Goal: Information Seeking & Learning: Learn about a topic

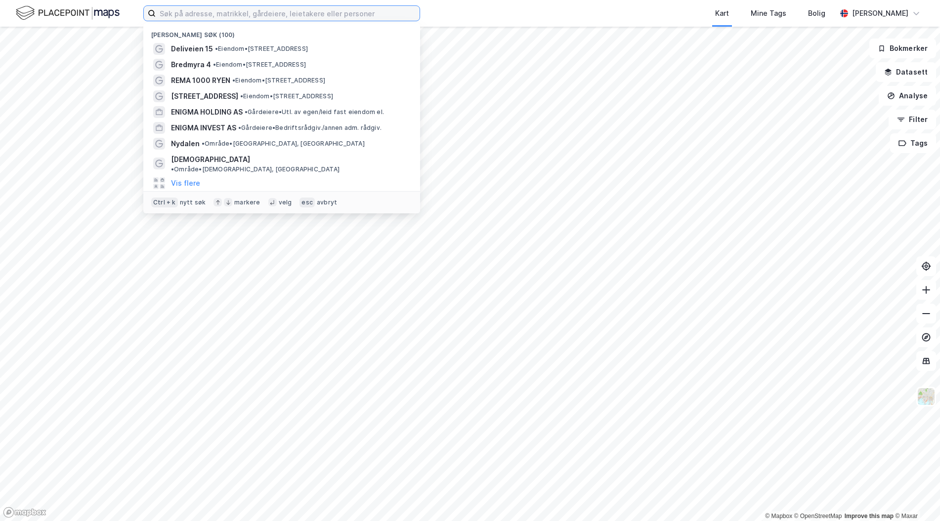
click at [262, 15] on input at bounding box center [288, 13] width 264 height 15
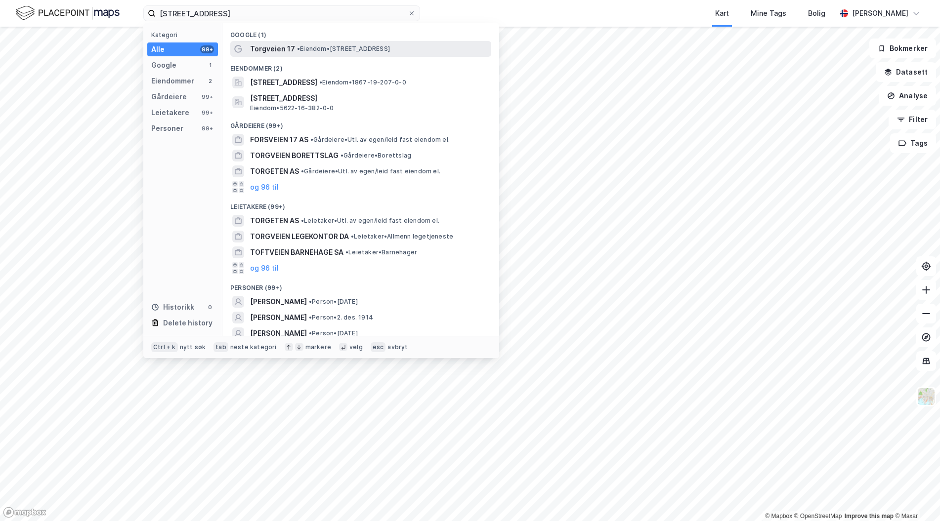
click at [341, 43] on div "Torgveien 17 • Eiendom • Torgveien 17, 1400 Ski" at bounding box center [369, 49] width 239 height 12
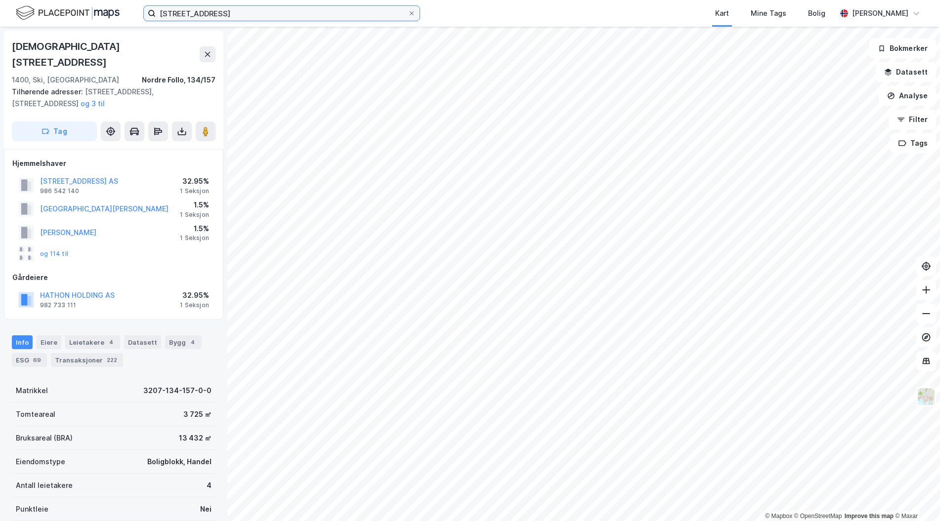
click at [244, 15] on input "torgveien 17" at bounding box center [282, 13] width 252 height 15
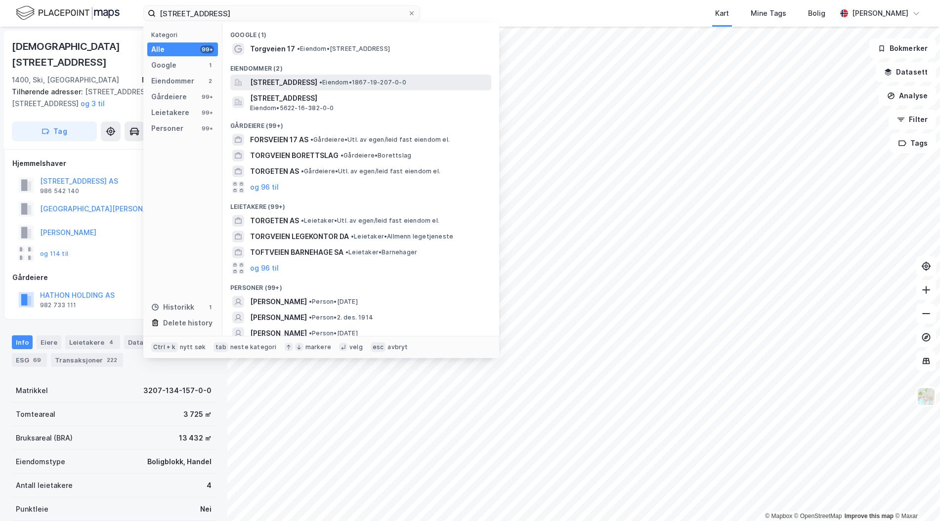
click at [317, 81] on span "Torgveien 17, 8470, BØ I VESTERÅLEN, BØ" at bounding box center [283, 83] width 67 height 12
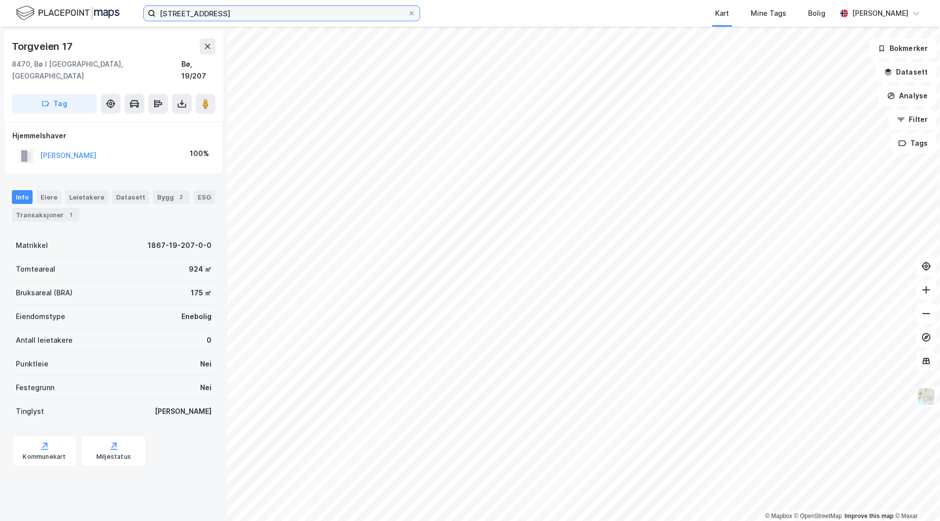
click at [221, 8] on input "torgveien 17" at bounding box center [282, 13] width 252 height 15
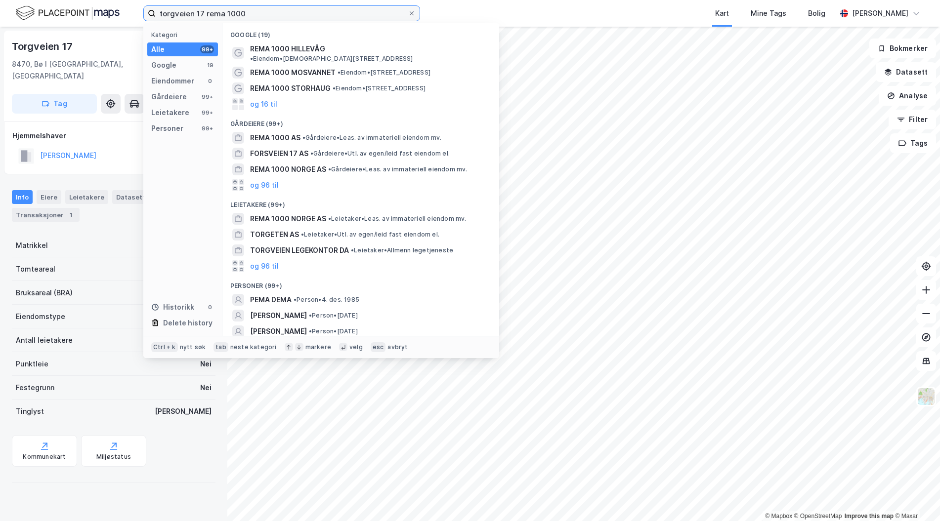
drag, startPoint x: 296, startPoint y: 15, endPoint x: 203, endPoint y: 19, distance: 93.4
click at [203, 19] on input "torgveien 17 rema 1000" at bounding box center [282, 13] width 252 height 15
type input "torgveien 17 lakselv"
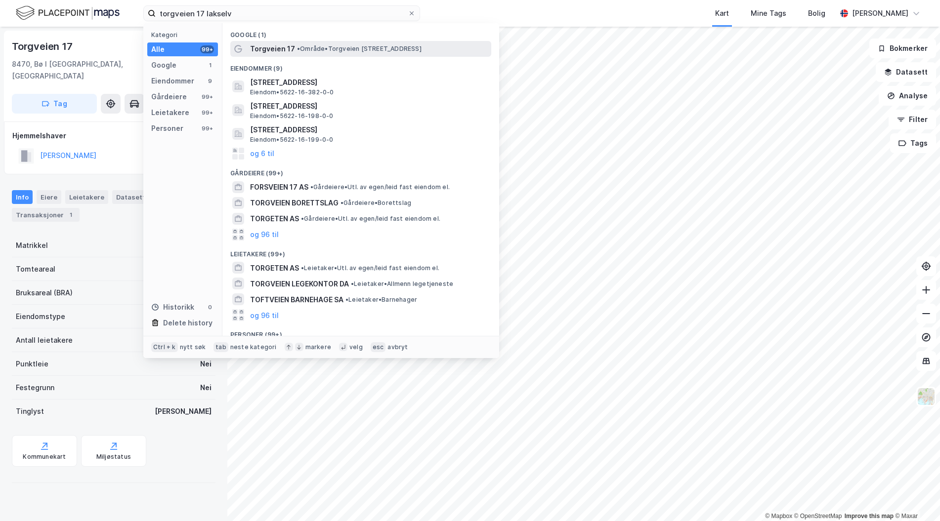
click at [328, 44] on div "Torgveien 17 • Område • Torgveien 17, 9700 Lakselv" at bounding box center [369, 49] width 239 height 12
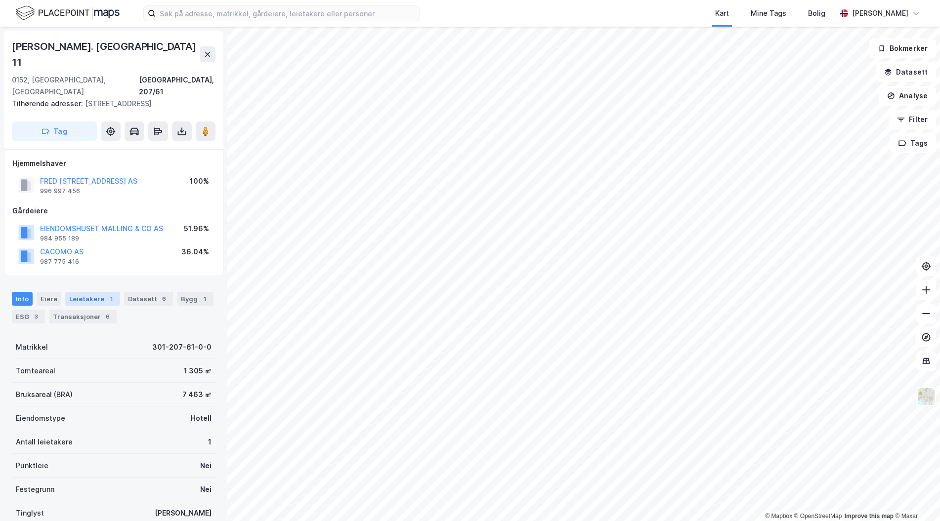
click at [94, 292] on div "Leietakere 1" at bounding box center [92, 299] width 55 height 14
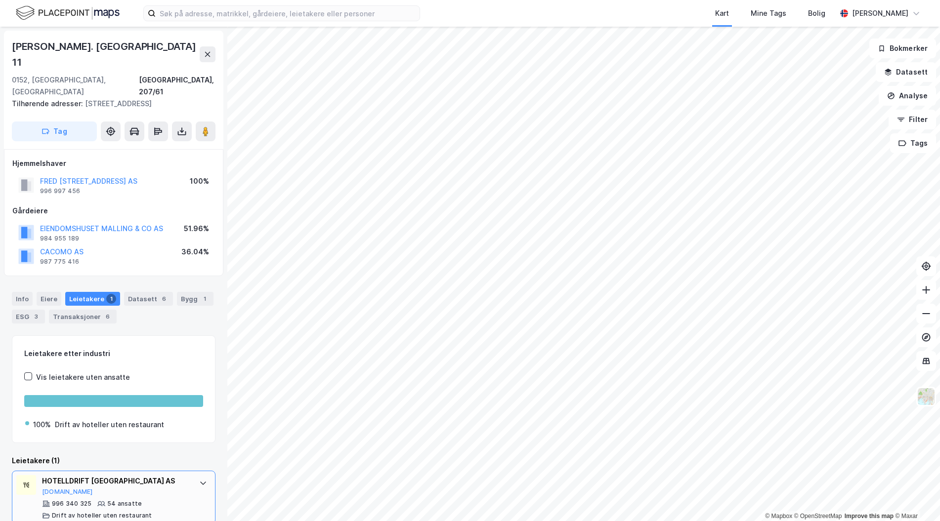
click at [163, 500] on div "996 340 325 54 ansatte Drift av hoteller uten restaurant" at bounding box center [115, 510] width 147 height 20
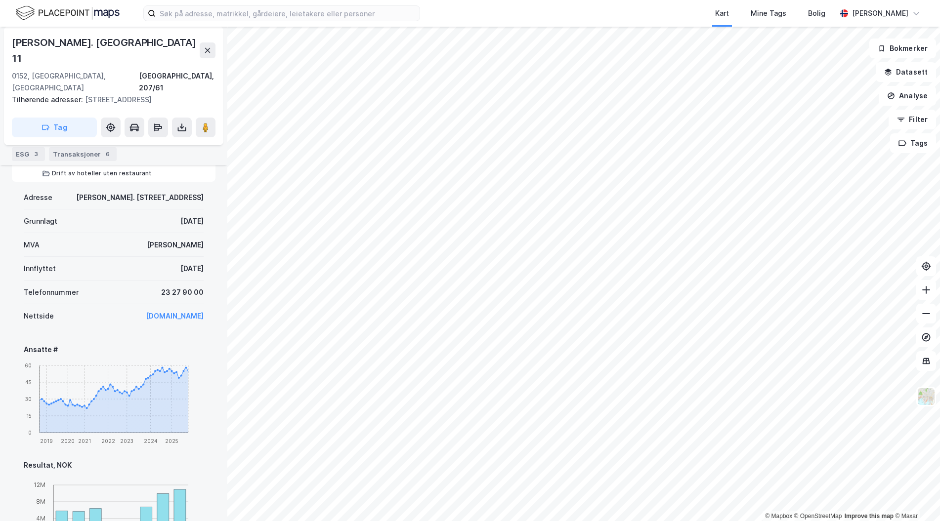
scroll to position [340, 0]
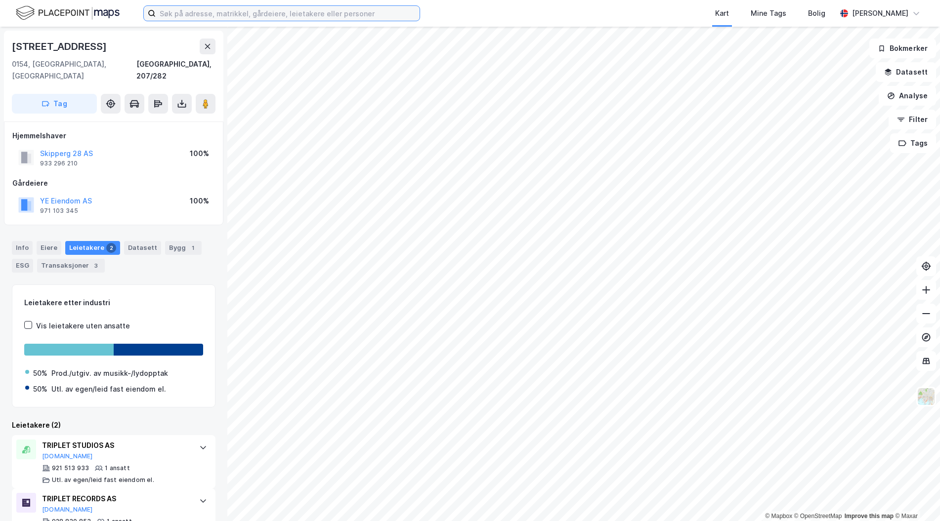
click at [237, 18] on input at bounding box center [288, 13] width 264 height 15
click at [182, 13] on input at bounding box center [288, 13] width 264 height 15
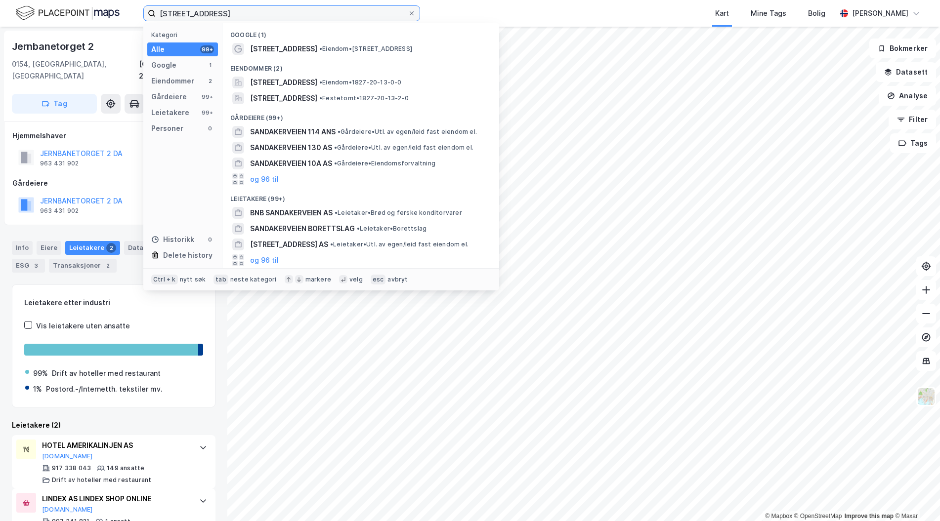
type input "sandakerveien 114"
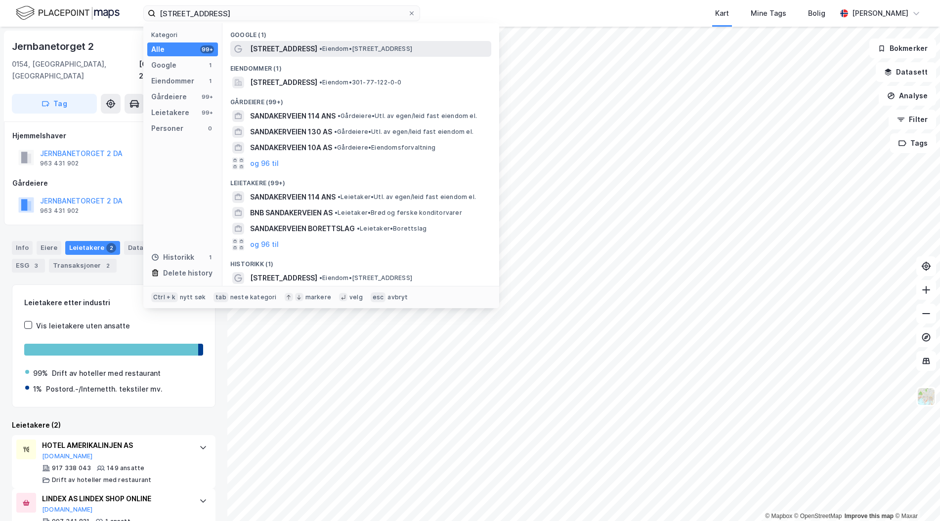
click at [324, 48] on span "• Eiendom • Sandakerveien 114, 0484 Oslo" at bounding box center [365, 49] width 93 height 8
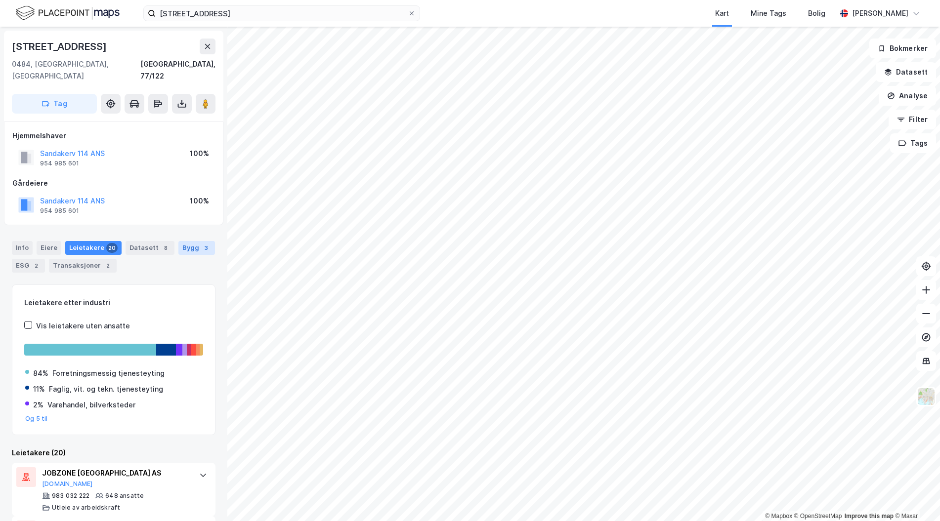
click at [191, 241] on div "Bygg 3" at bounding box center [196, 248] width 37 height 14
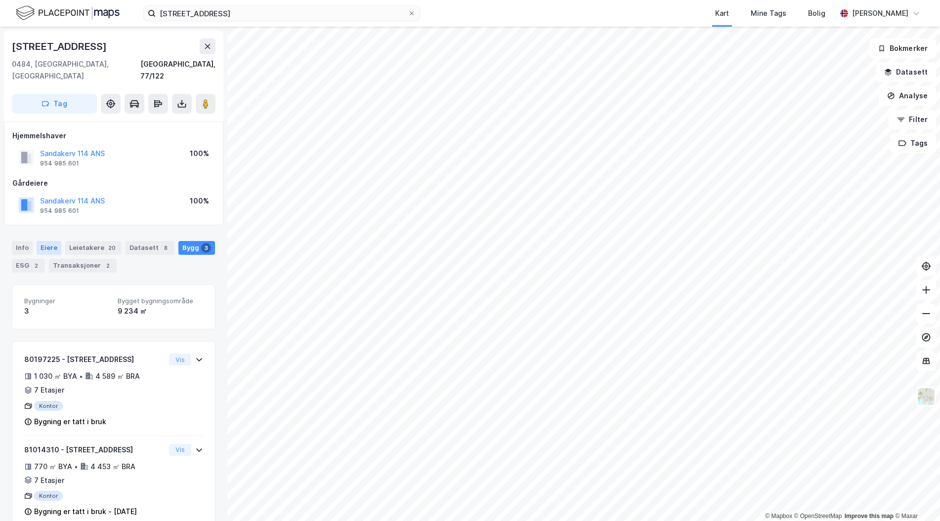
click at [44, 241] on div "Eiere" at bounding box center [49, 248] width 25 height 14
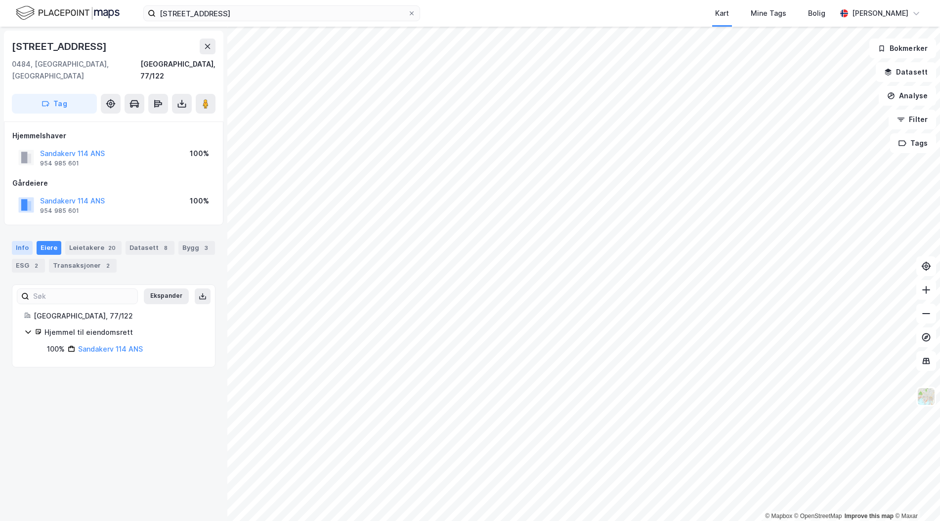
click at [17, 241] on div "Info" at bounding box center [22, 248] width 21 height 14
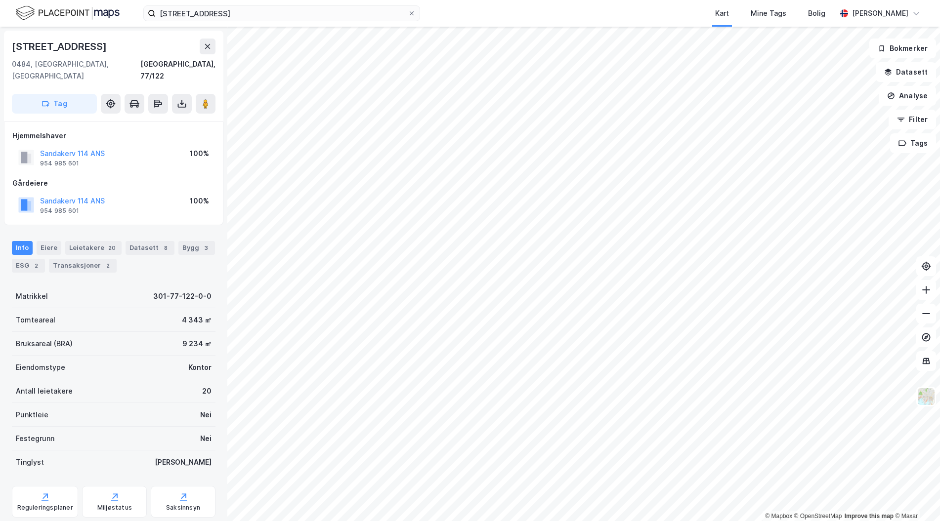
scroll to position [116, 0]
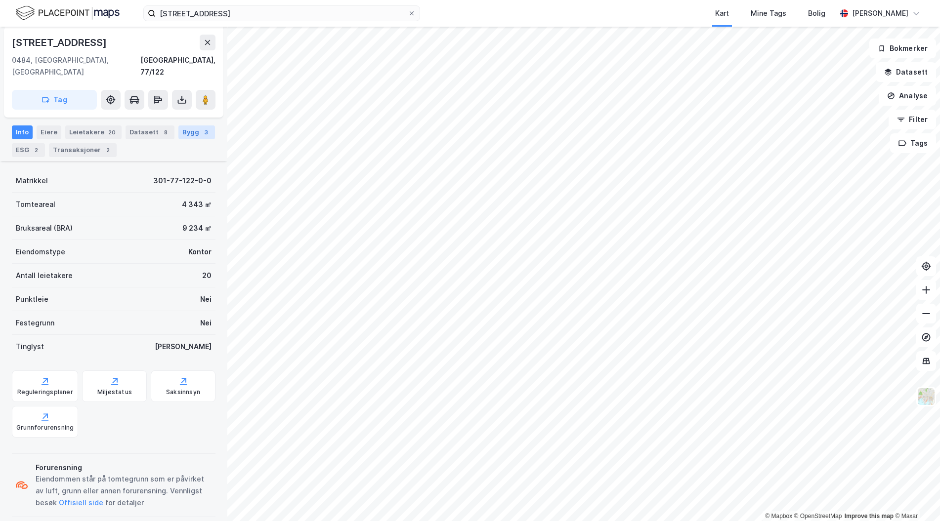
click at [201, 127] on div "3" at bounding box center [206, 132] width 10 height 10
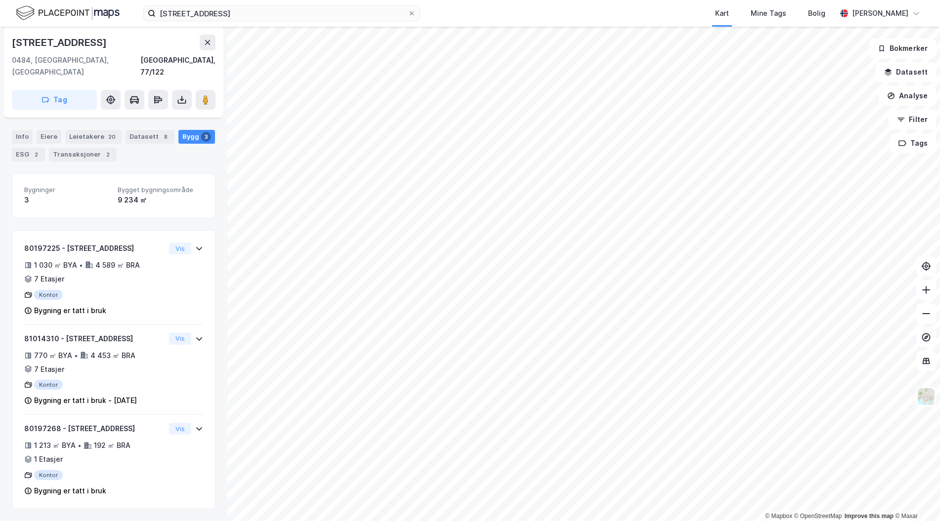
scroll to position [99, 0]
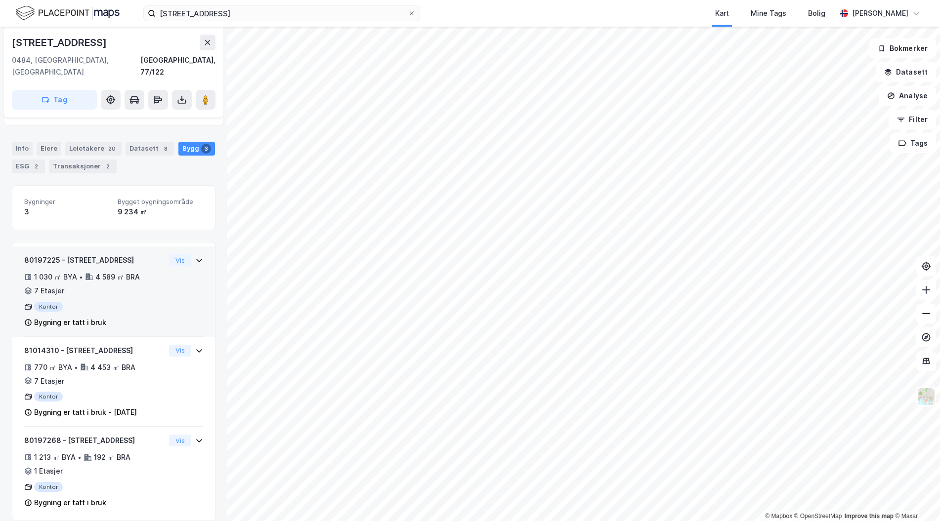
click at [156, 317] on div "Bygning er tatt i bruk" at bounding box center [94, 323] width 141 height 12
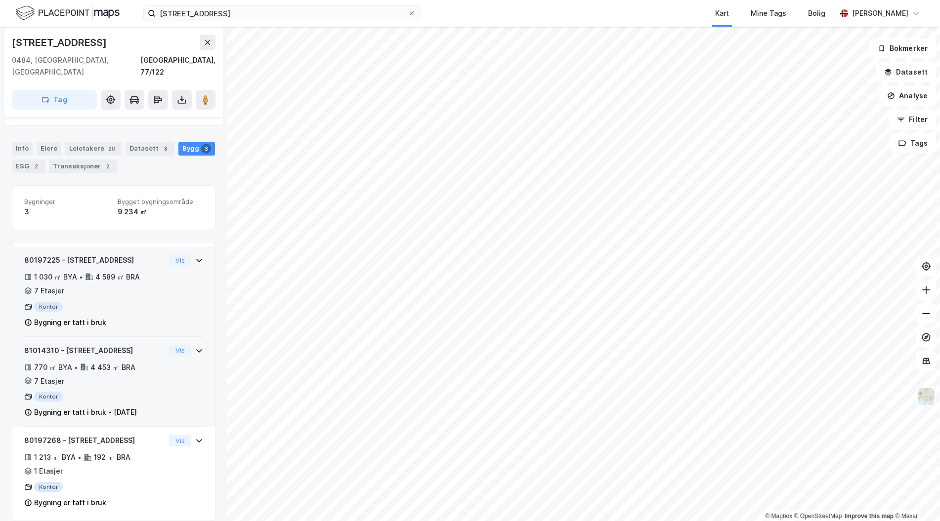
scroll to position [116, 0]
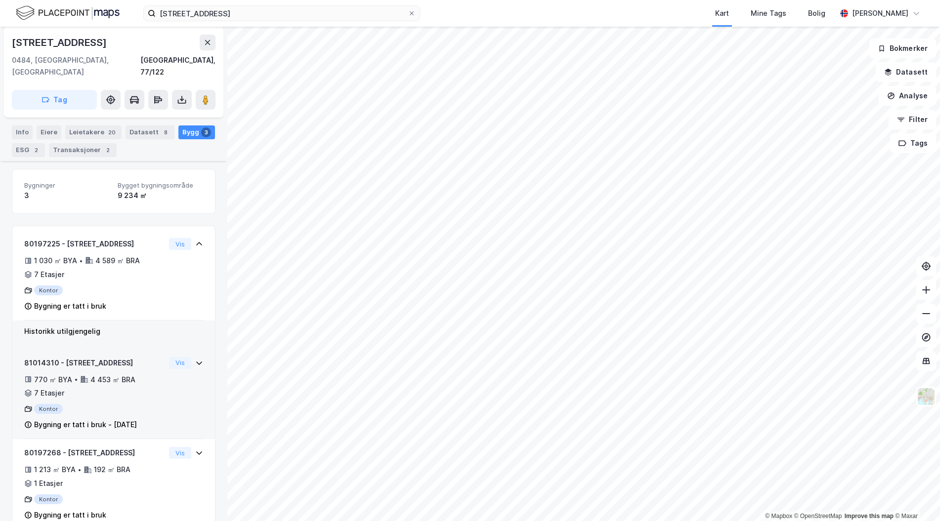
click at [175, 383] on div "81014310 - Sandakerveien 114 770 ㎡ BYA • 4 453 ㎡ BRA • 7 Etasjer Kontor Bygning…" at bounding box center [113, 398] width 179 height 82
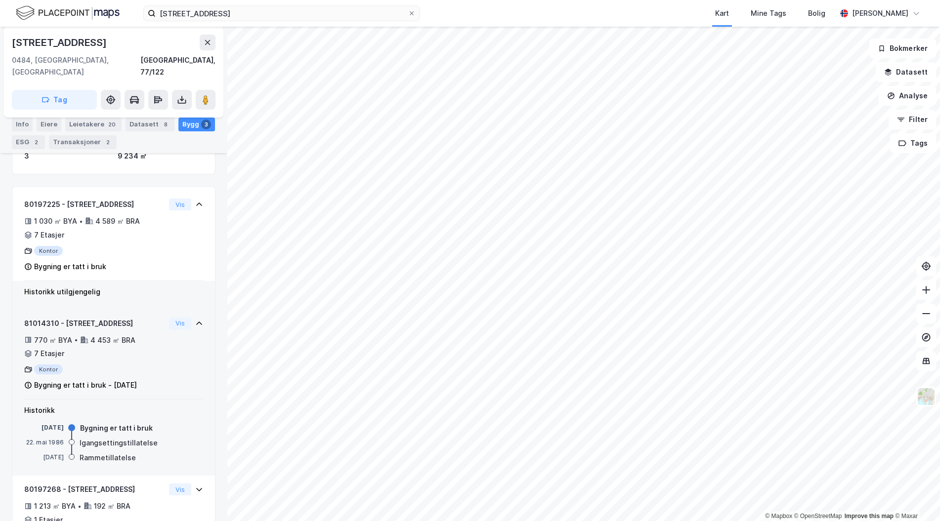
scroll to position [204, 0]
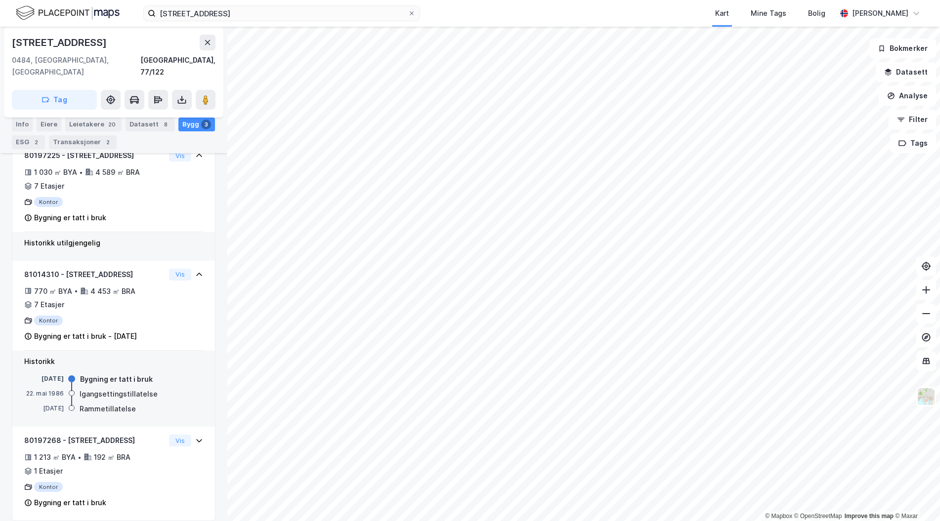
click at [23, 137] on div "ESG 2" at bounding box center [28, 142] width 33 height 14
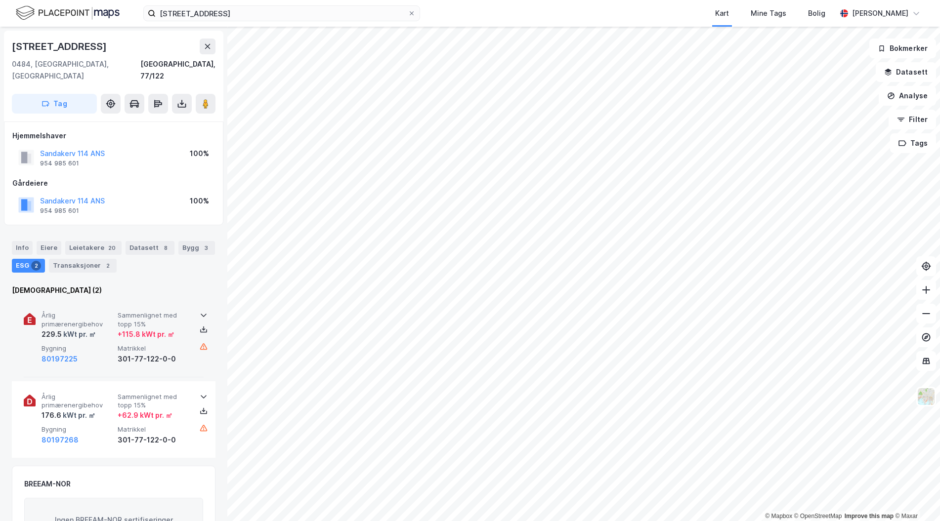
click at [93, 328] on div "kWt pr. ㎡" at bounding box center [79, 334] width 34 height 12
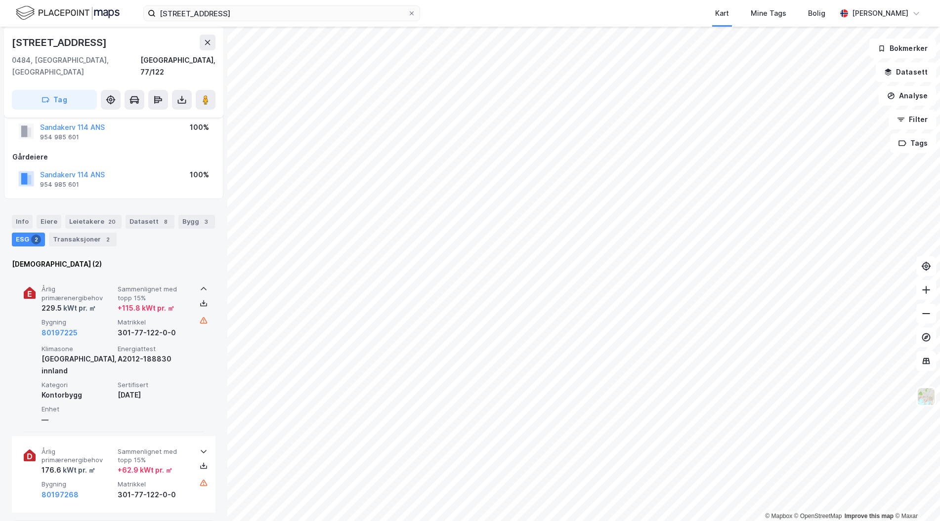
scroll to position [49, 0]
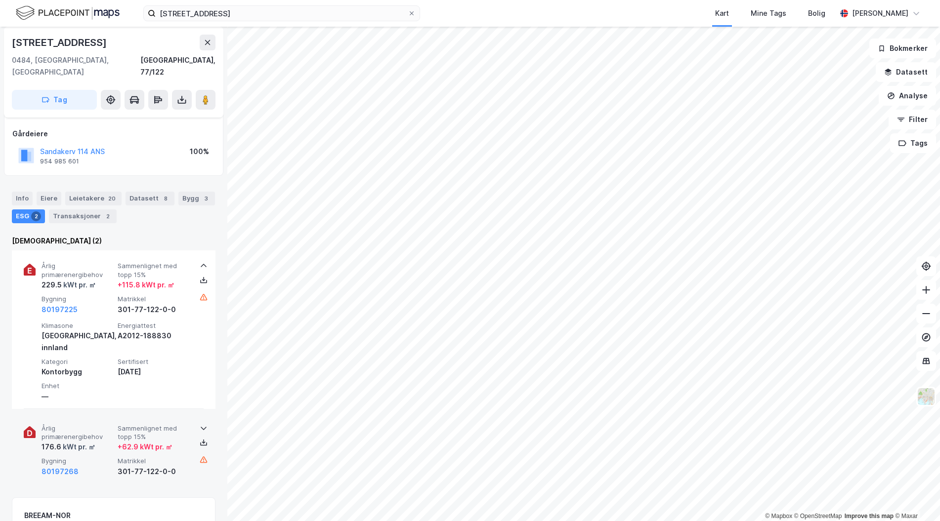
click at [88, 457] on span "Bygning" at bounding box center [77, 461] width 72 height 8
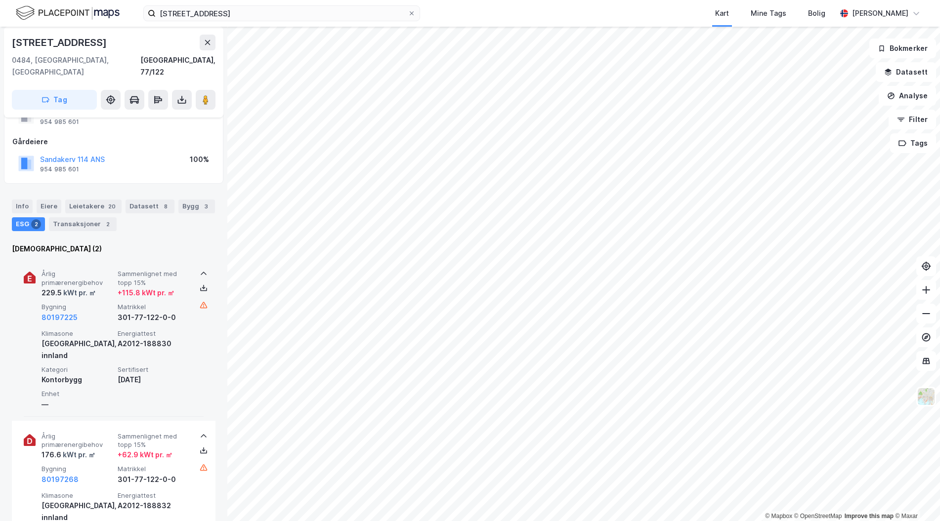
scroll to position [0, 0]
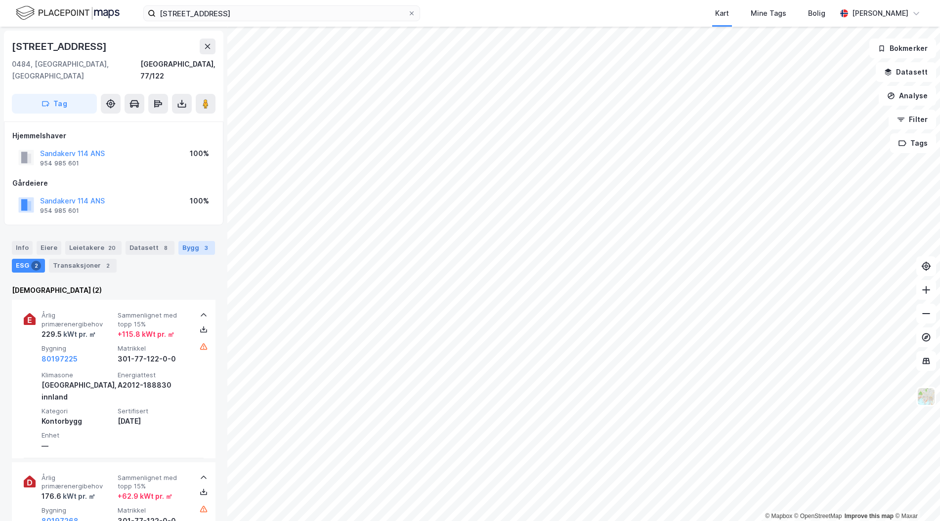
click at [190, 241] on div "Bygg 3" at bounding box center [196, 248] width 37 height 14
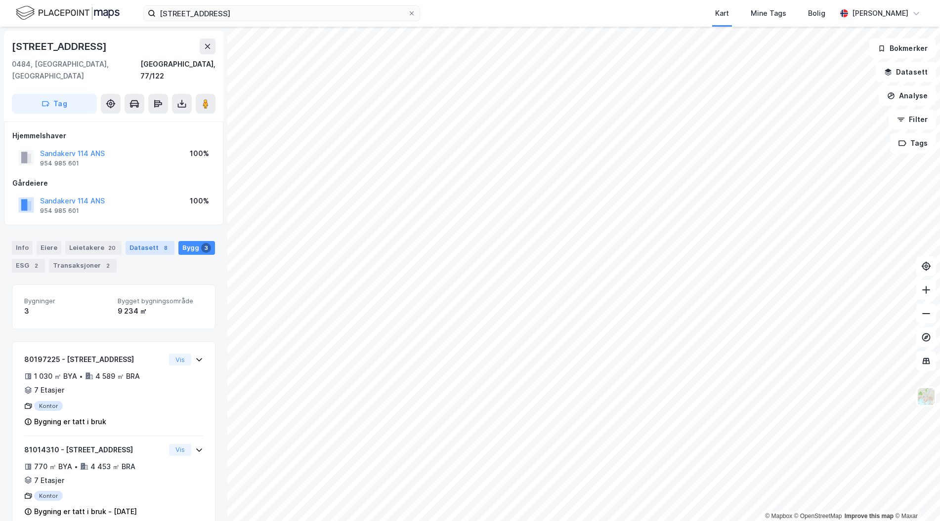
click at [136, 241] on div "Datasett 8" at bounding box center [149, 248] width 49 height 14
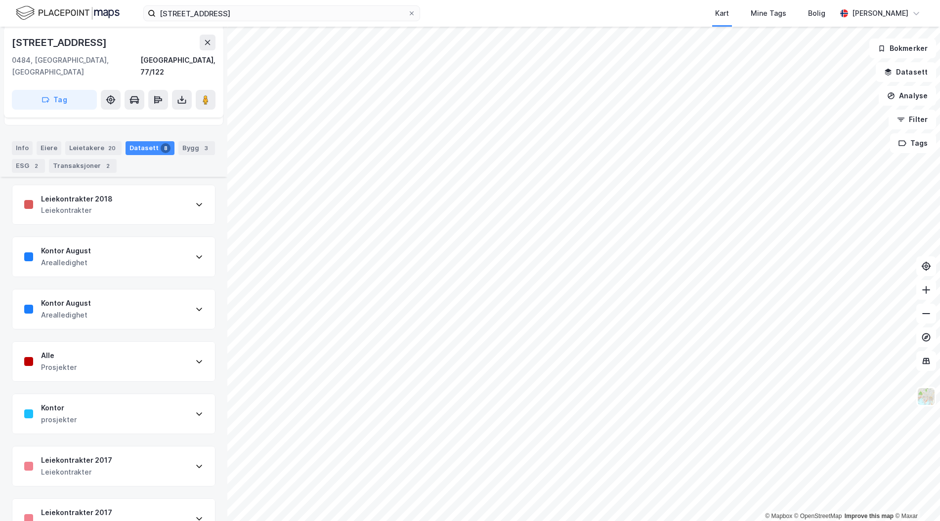
scroll to position [170, 0]
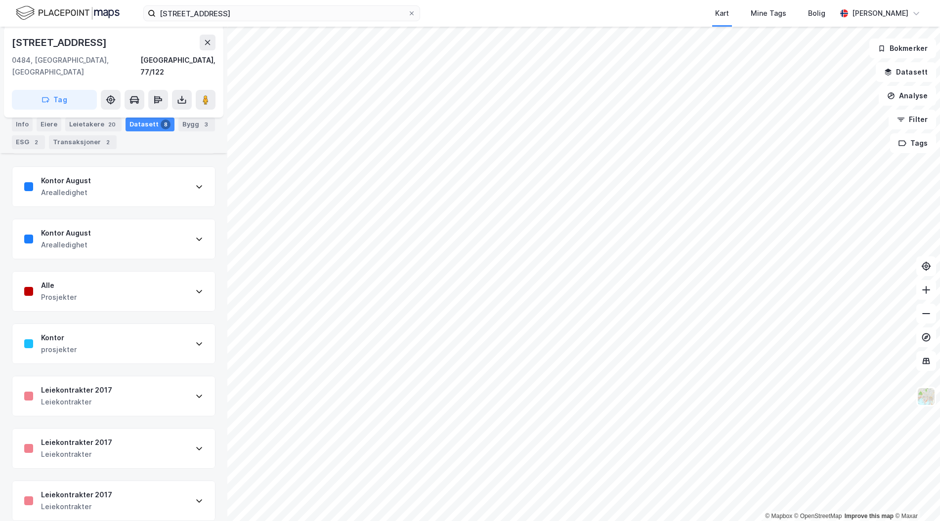
click at [112, 186] on div "Kontor August Arealledighet" at bounding box center [113, 187] width 203 height 40
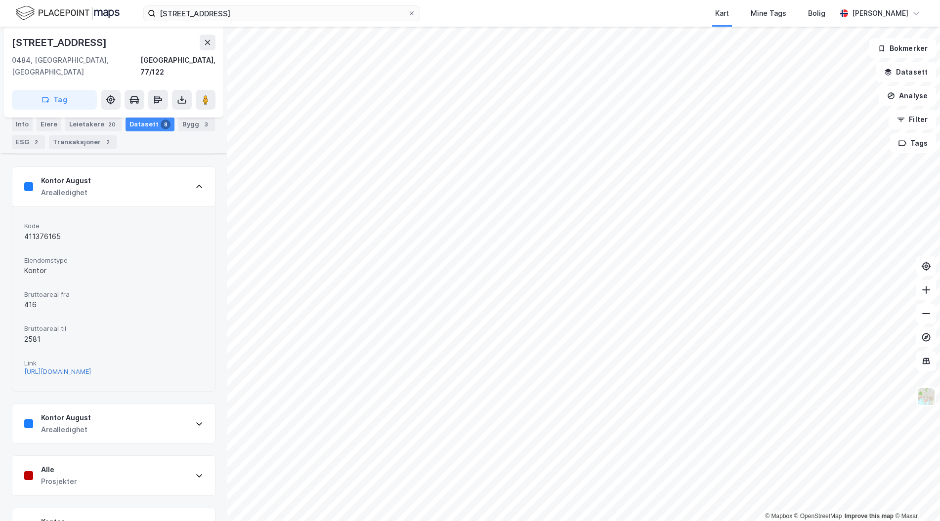
click at [69, 368] on div "https://www.finn.no/realestate/businessrent/ad.html?finnkode=411376165&fks=4113…" at bounding box center [57, 372] width 67 height 8
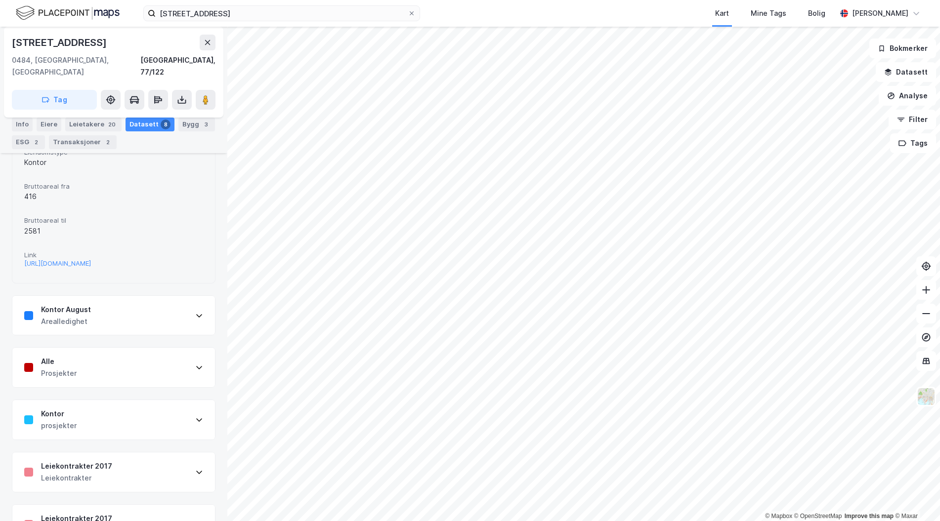
scroll to position [363, 0]
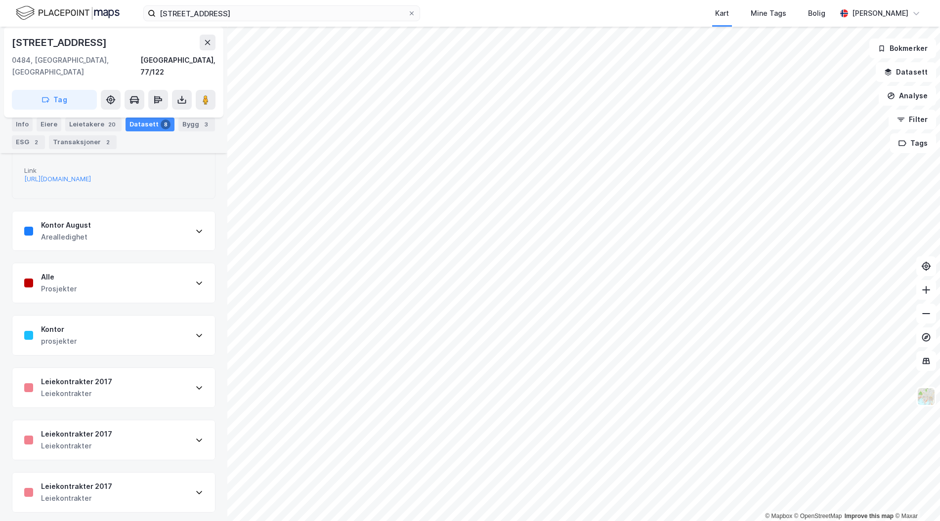
click at [85, 241] on div "Kontor August Arealledighet" at bounding box center [113, 231] width 203 height 40
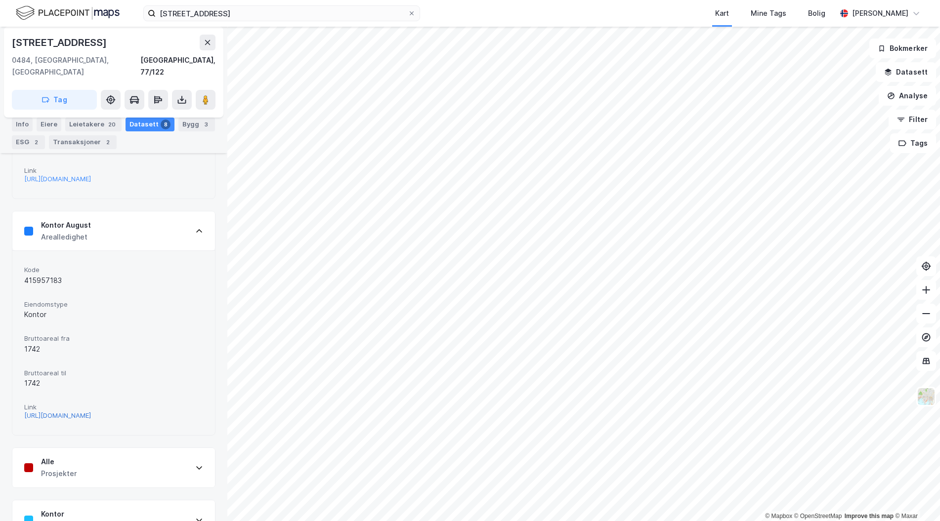
click at [91, 420] on div "https://www.finn.no/realestate/businessrent/ad.html?finnkode=415957183&fks=4159…" at bounding box center [57, 415] width 67 height 8
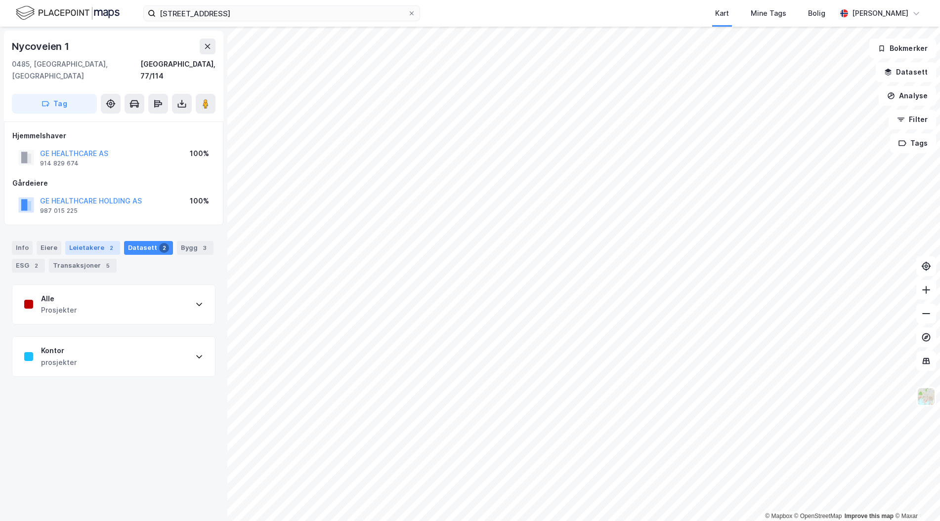
click at [91, 241] on div "Leietakere 2" at bounding box center [92, 248] width 55 height 14
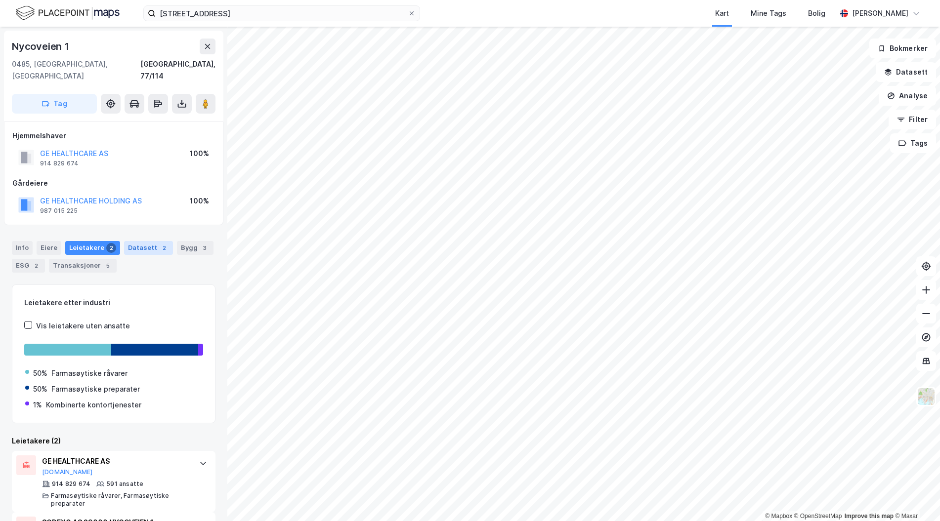
click at [149, 242] on div "Datasett 2" at bounding box center [148, 248] width 49 height 14
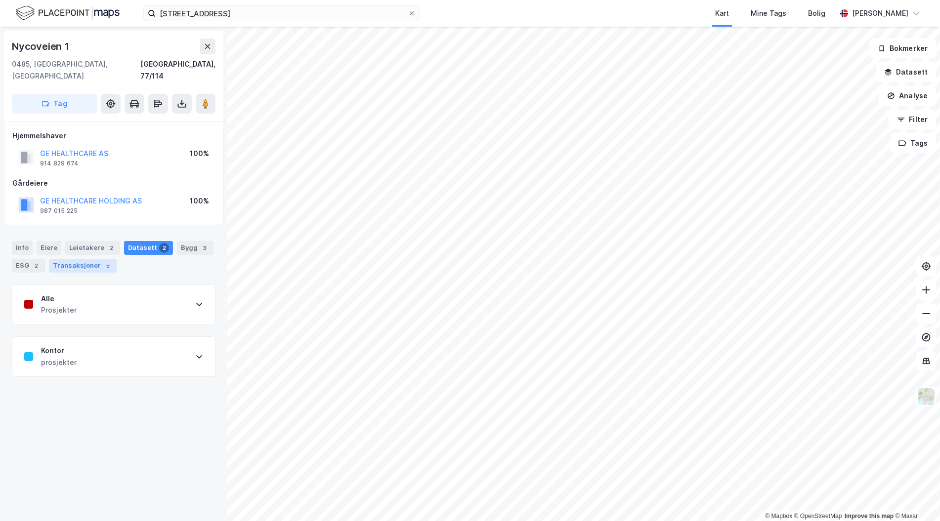
click at [80, 259] on div "Transaksjoner 5" at bounding box center [83, 266] width 68 height 14
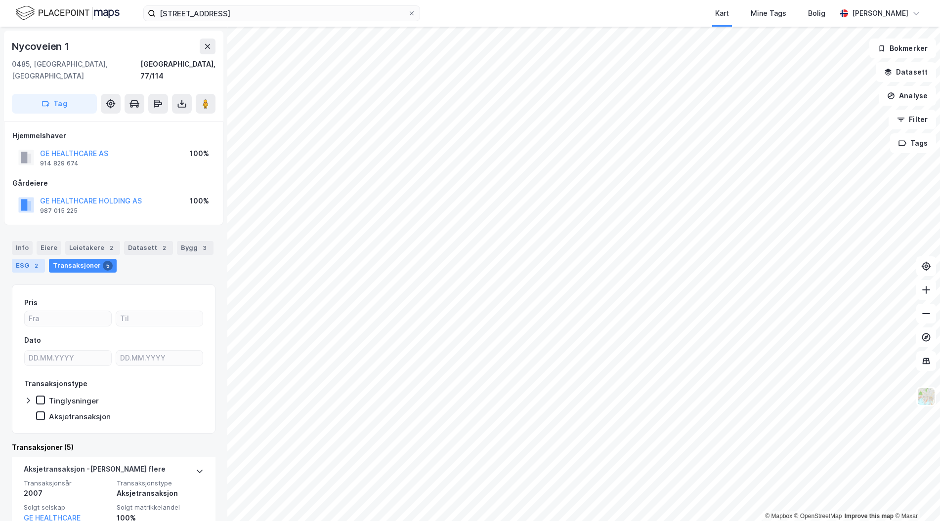
click at [25, 259] on div "ESG 2" at bounding box center [28, 266] width 33 height 14
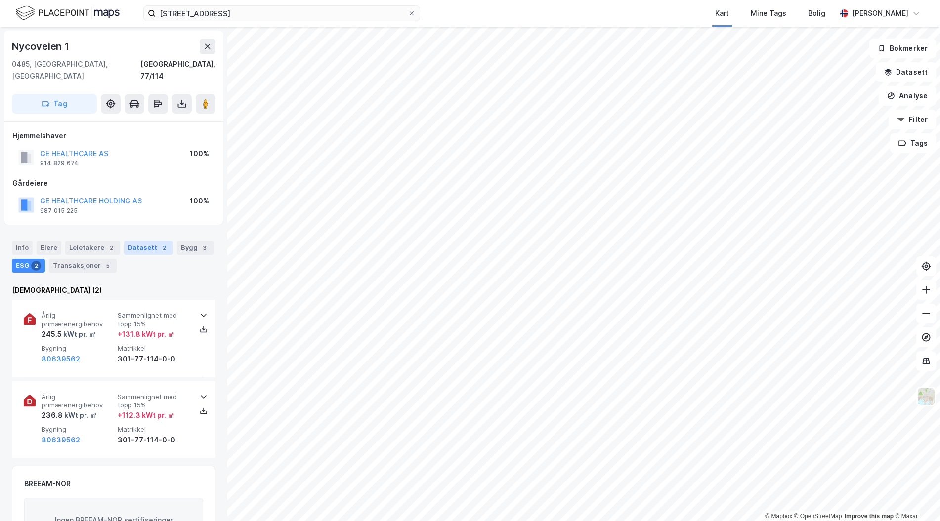
click at [150, 241] on div "Datasett 2" at bounding box center [148, 248] width 49 height 14
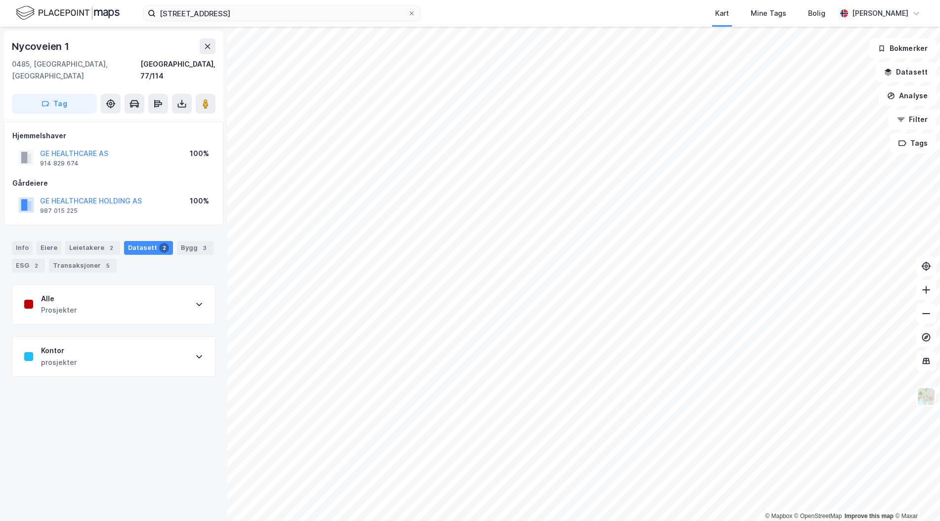
click at [61, 241] on div "Info Eiere Leietakere 2 Datasett 2 Bygg 3 ESG 2 Transaksjoner 5" at bounding box center [114, 257] width 204 height 32
click at [71, 241] on div "Leietakere 2" at bounding box center [92, 248] width 55 height 14
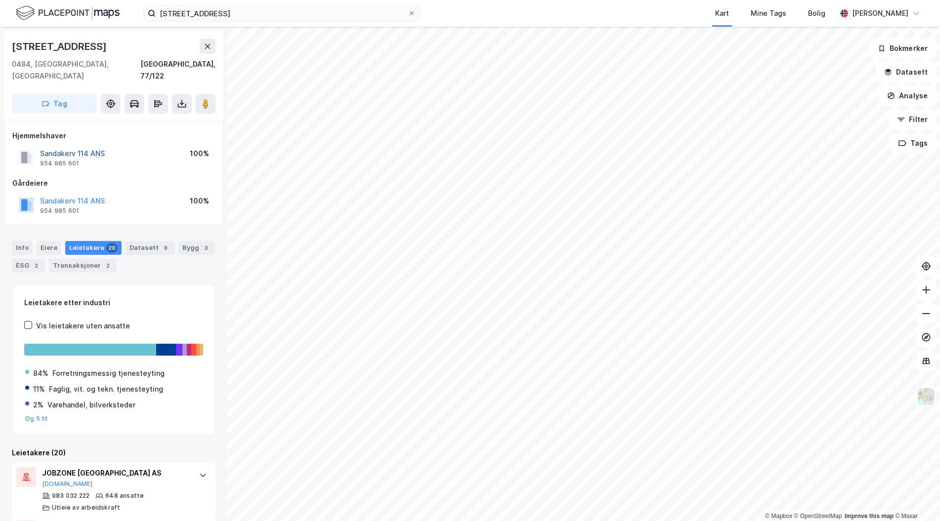
click at [0, 0] on button "Sandakerv 114 ANS" at bounding box center [0, 0] width 0 height 0
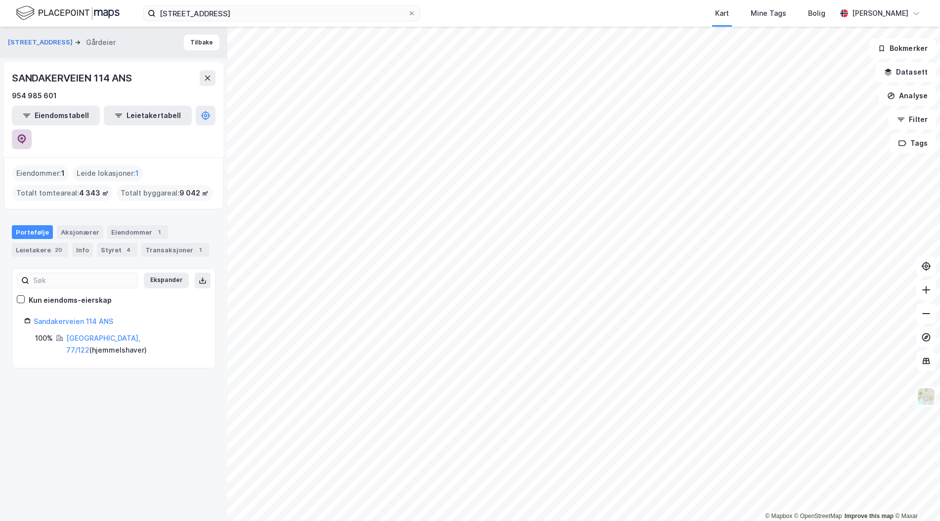
click at [32, 129] on button at bounding box center [22, 139] width 20 height 20
